Goal: Navigation & Orientation: Find specific page/section

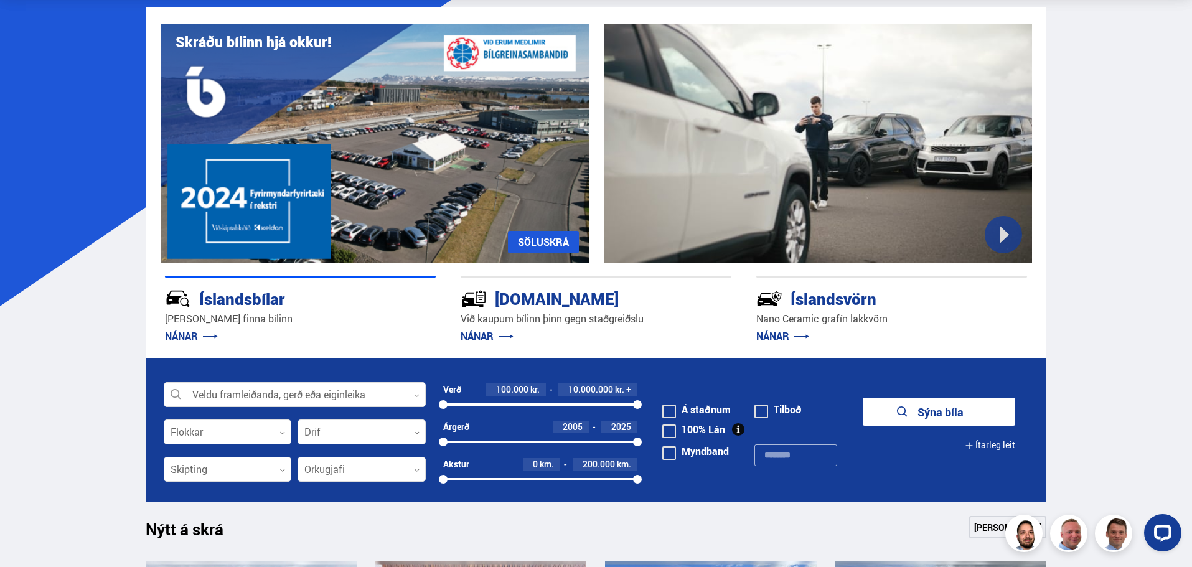
scroll to position [436, 0]
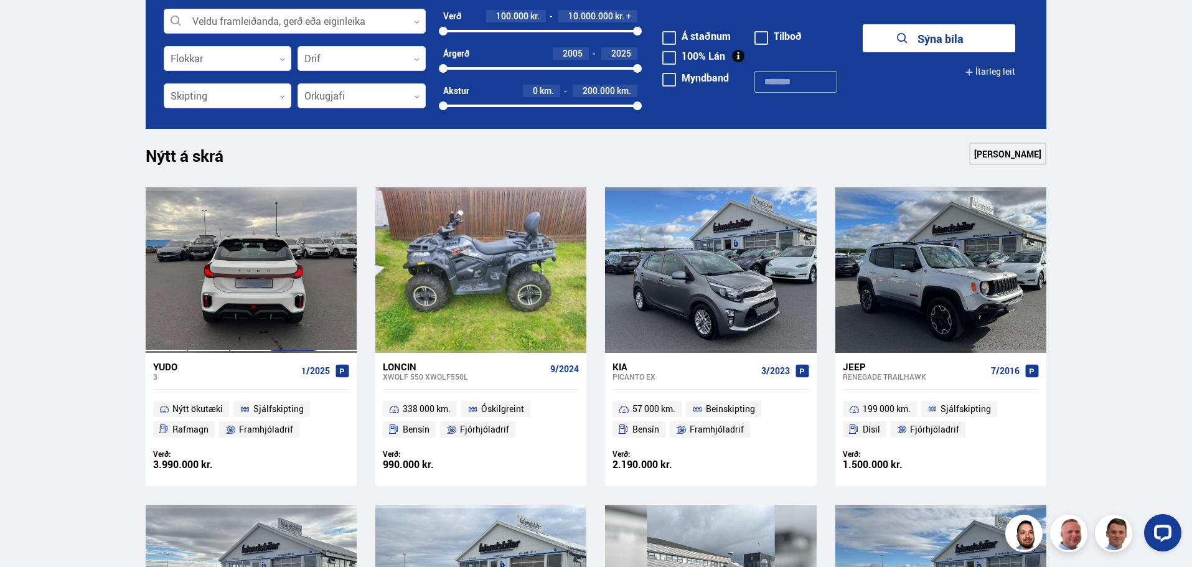
click at [295, 220] on div at bounding box center [293, 270] width 42 height 166
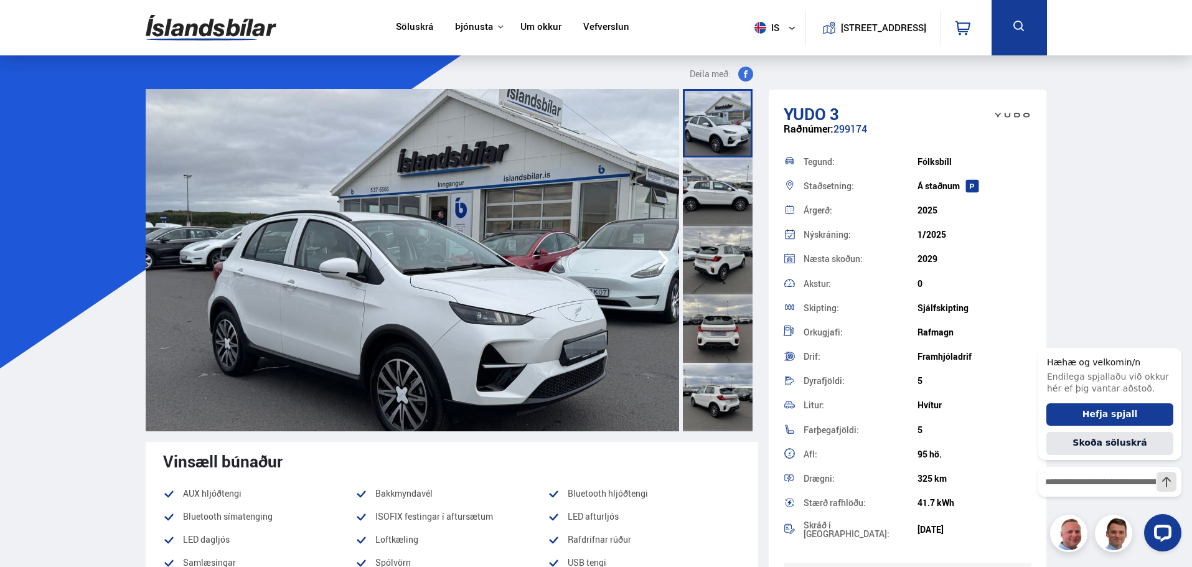
drag, startPoint x: 1092, startPoint y: 231, endPoint x: 1194, endPoint y: -75, distance: 322.9
click at [508, 18] on nav "Söluskrá Þjónusta Íslandsbílar [DOMAIN_NAME] Íslandsvörn Leiðbeiningar Um okkur…" at bounding box center [513, 27] width 256 height 55
click at [523, 19] on nav "Söluskrá Þjónusta Íslandsbílar [DOMAIN_NAME] Íslandsvörn Leiðbeiningar Um okkur…" at bounding box center [513, 27] width 256 height 55
click at [525, 20] on nav "Söluskrá Þjónusta Íslandsbílar [DOMAIN_NAME] Íslandsvörn Leiðbeiningar Um okkur…" at bounding box center [513, 27] width 256 height 55
click at [525, 23] on link "Um okkur" at bounding box center [540, 27] width 41 height 13
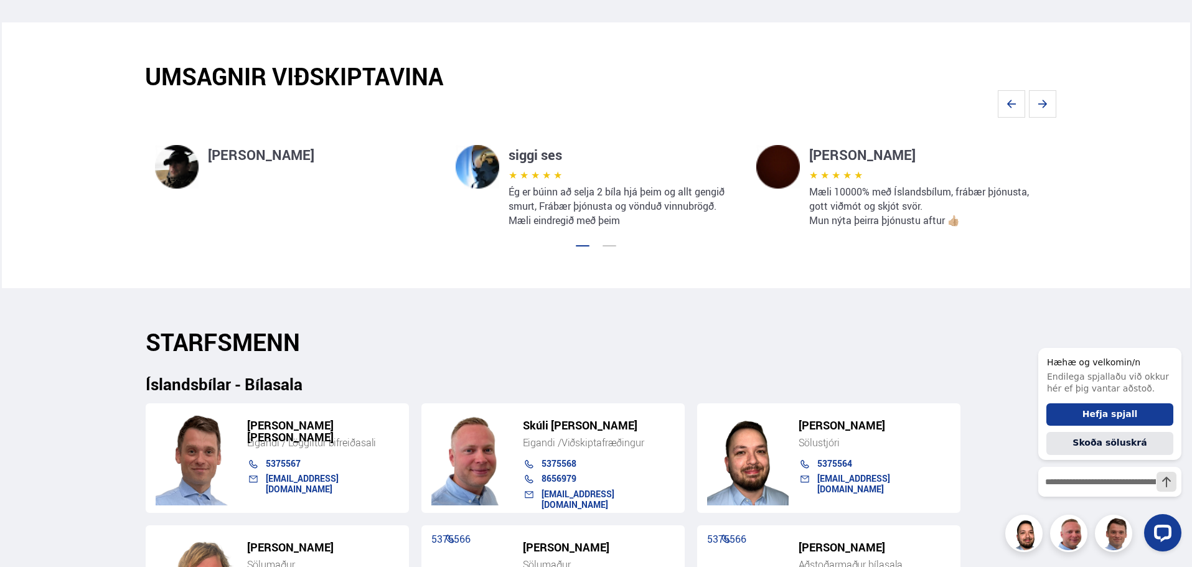
scroll to position [933, 0]
